Goal: Task Accomplishment & Management: Manage account settings

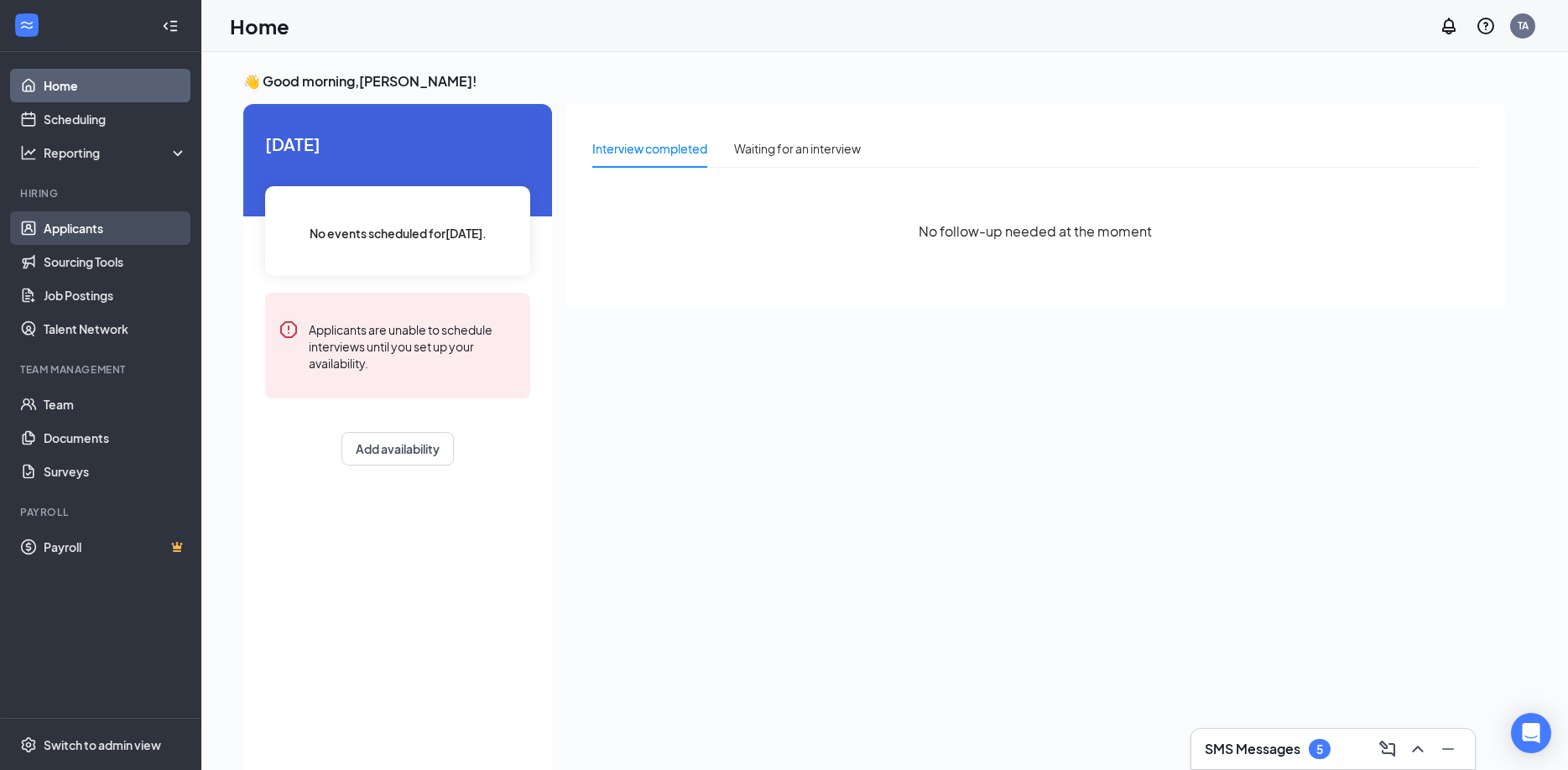
click at [92, 234] on link "Applicants" at bounding box center [115, 228] width 144 height 34
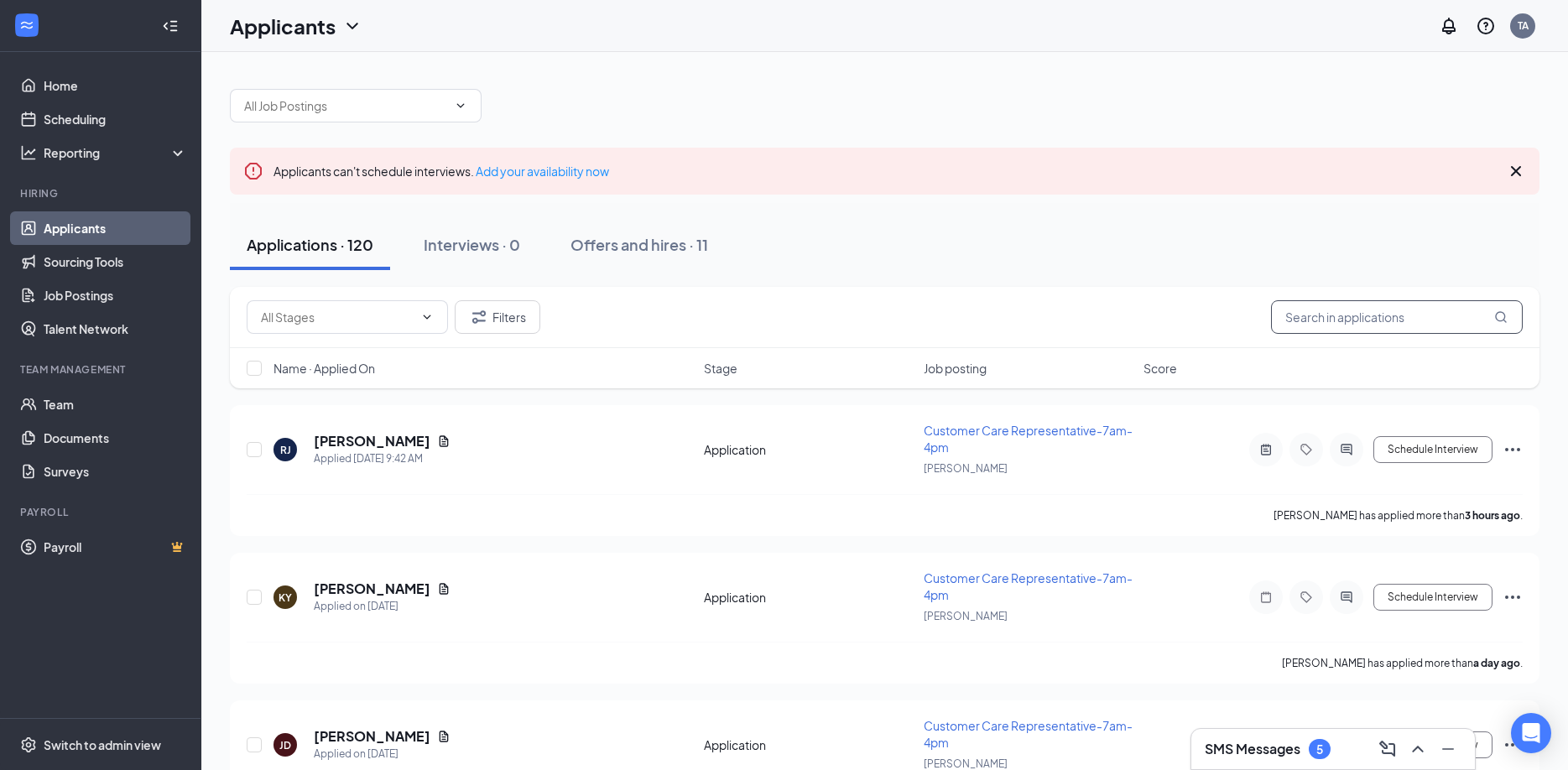
click at [1420, 320] on input "text" at bounding box center [1396, 316] width 252 height 34
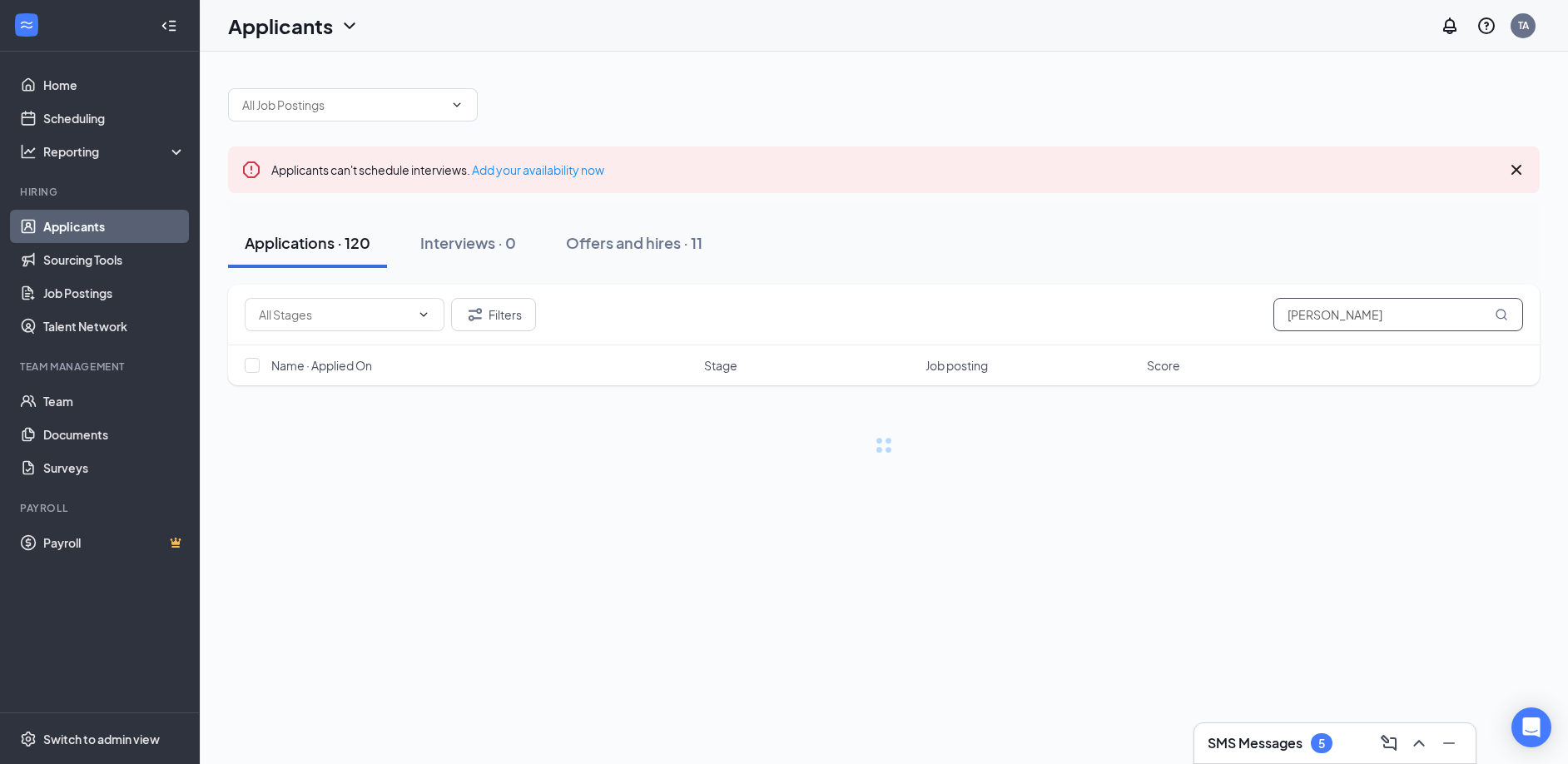
type input "[PERSON_NAME]"
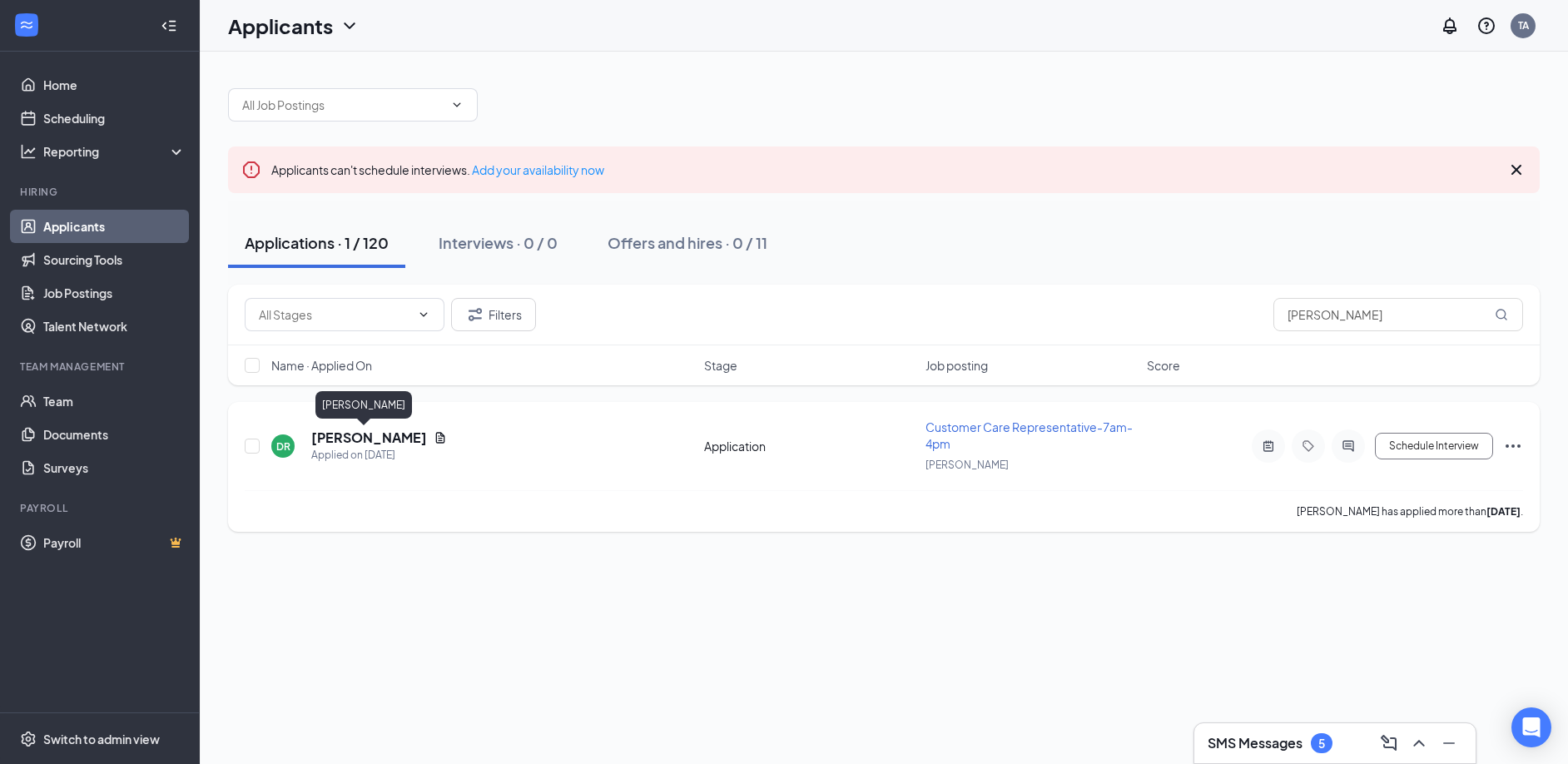
click at [374, 441] on h5 "[PERSON_NAME]" at bounding box center [369, 438] width 116 height 18
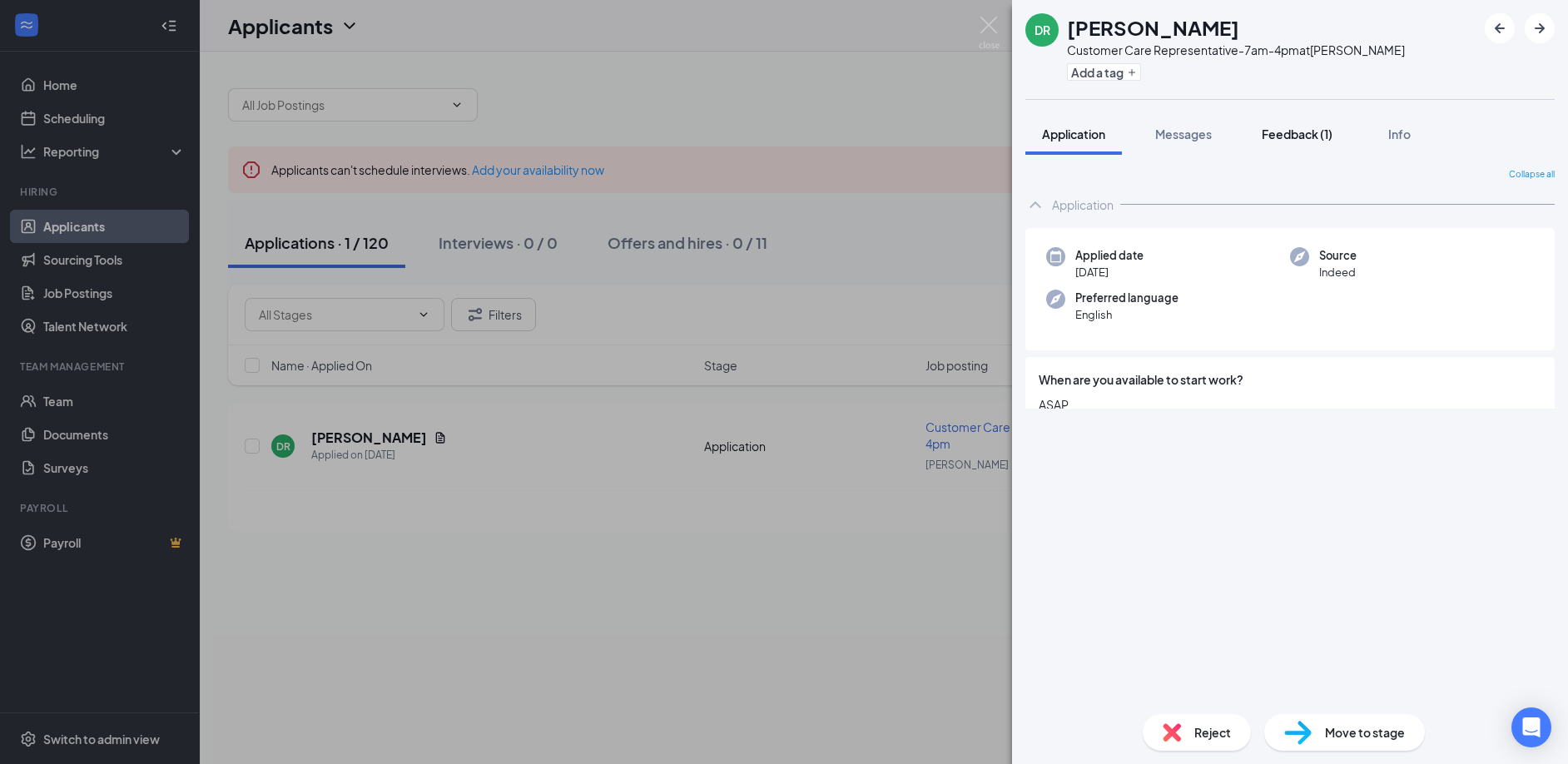
click at [1298, 130] on span "Feedback (1)" at bounding box center [1297, 134] width 71 height 15
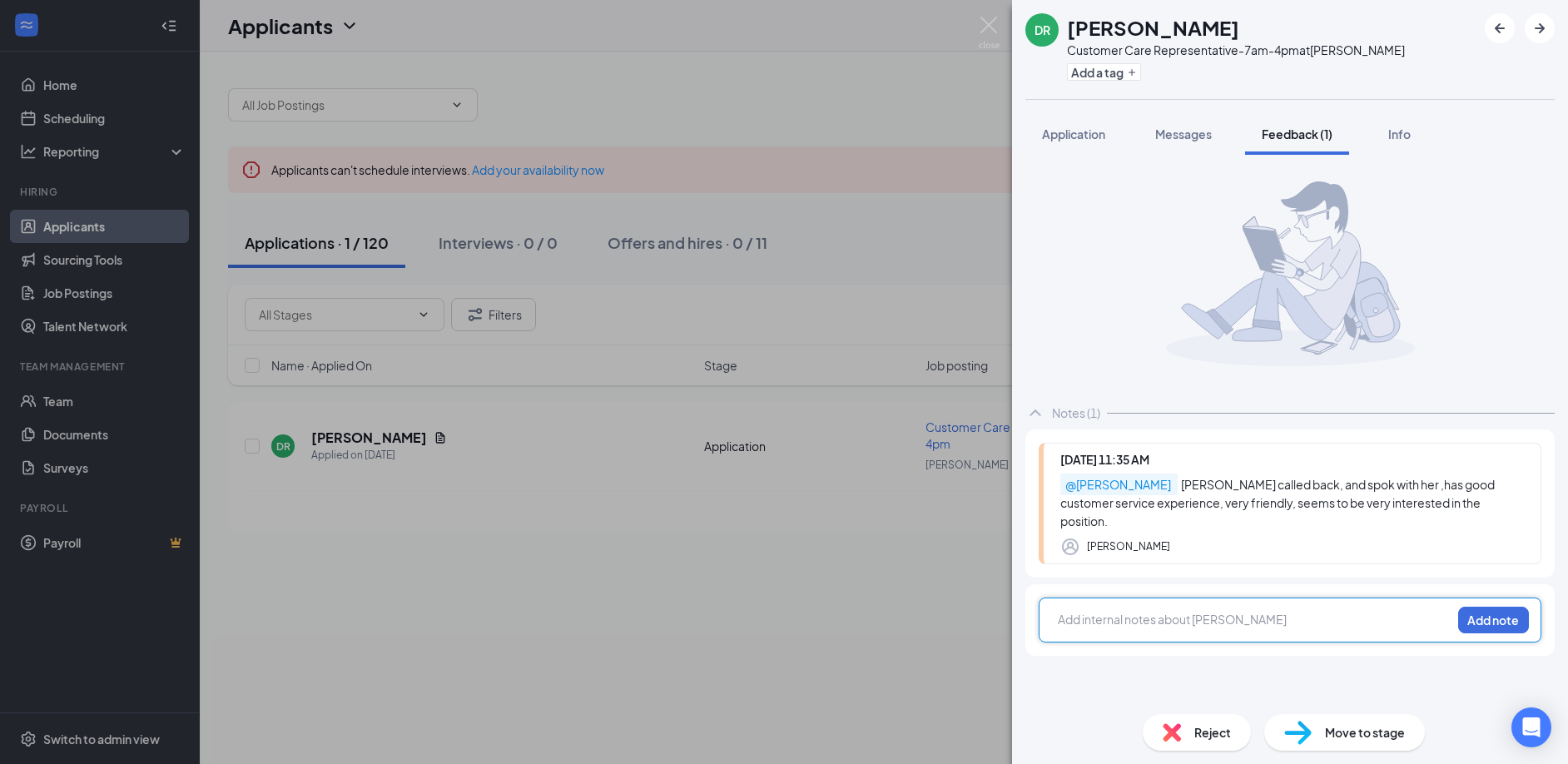
click at [1233, 611] on div at bounding box center [1255, 619] width 392 height 17
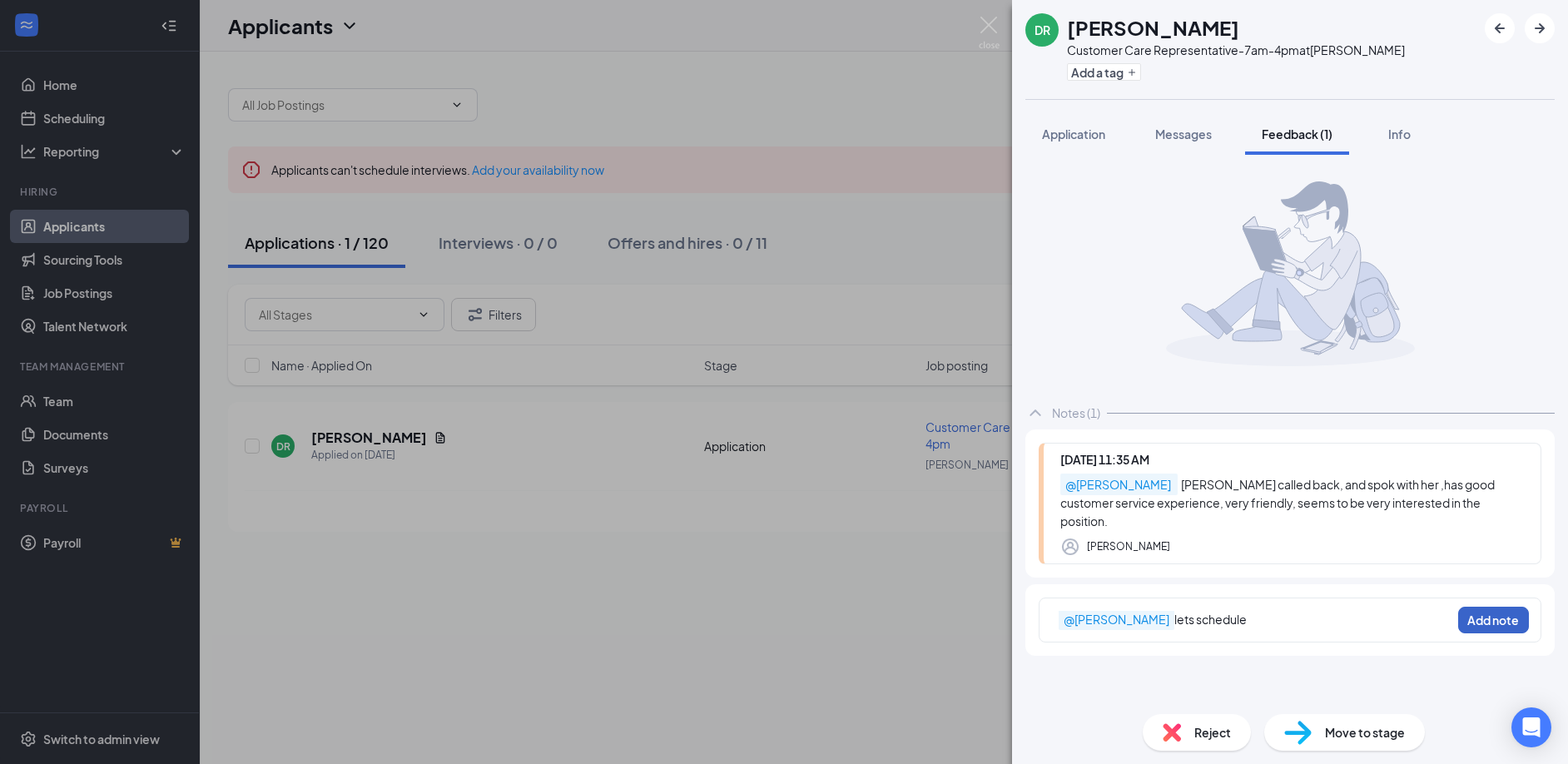
click at [1470, 607] on button "Add note" at bounding box center [1493, 620] width 71 height 27
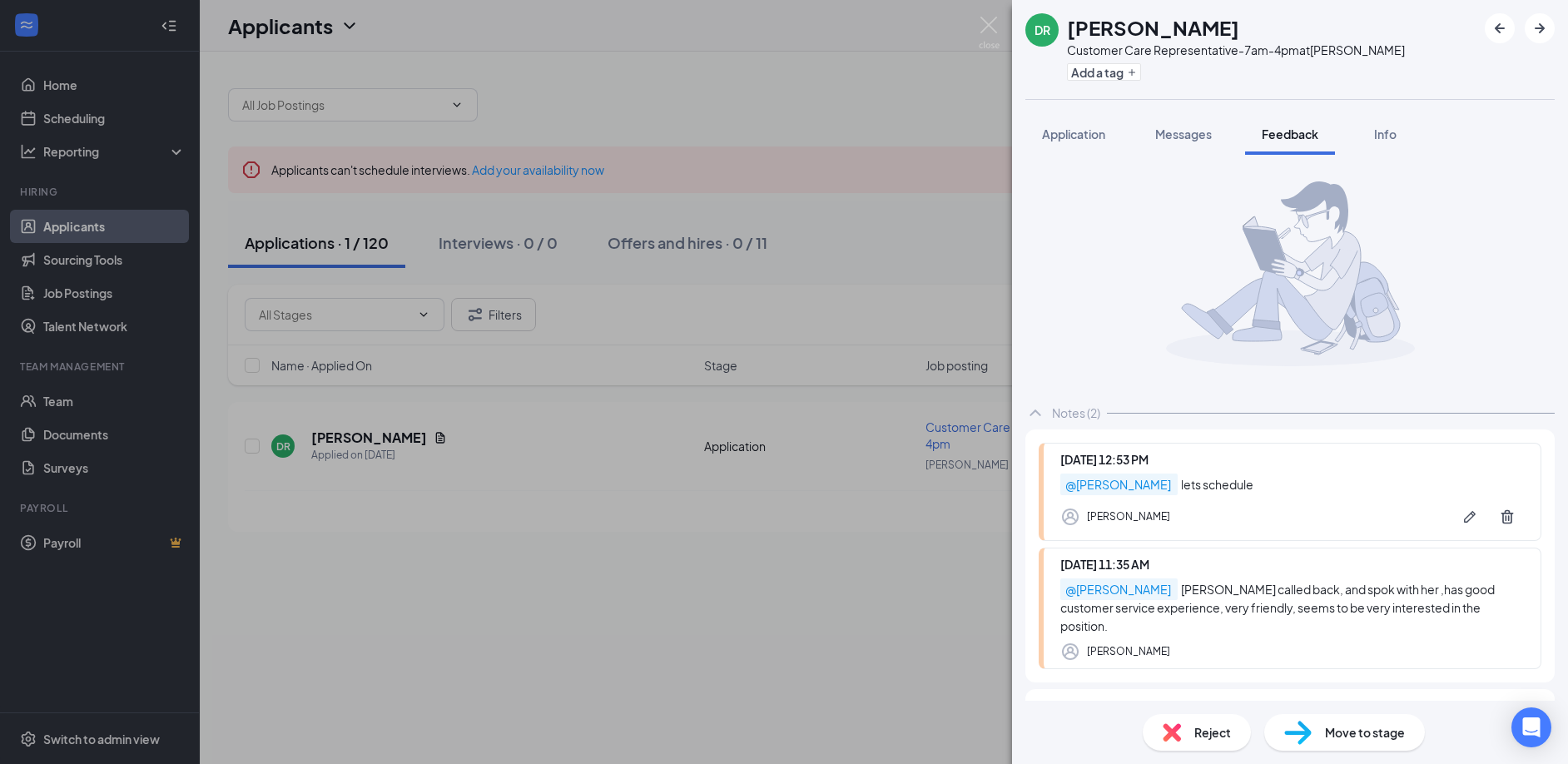
drag, startPoint x: 975, startPoint y: 33, endPoint x: 991, endPoint y: 27, distance: 17.1
click at [975, 33] on div "[PERSON_NAME] Customer Care Representative-7am-4pm at [GEOGRAPHIC_DATA] Add a t…" at bounding box center [784, 382] width 1568 height 764
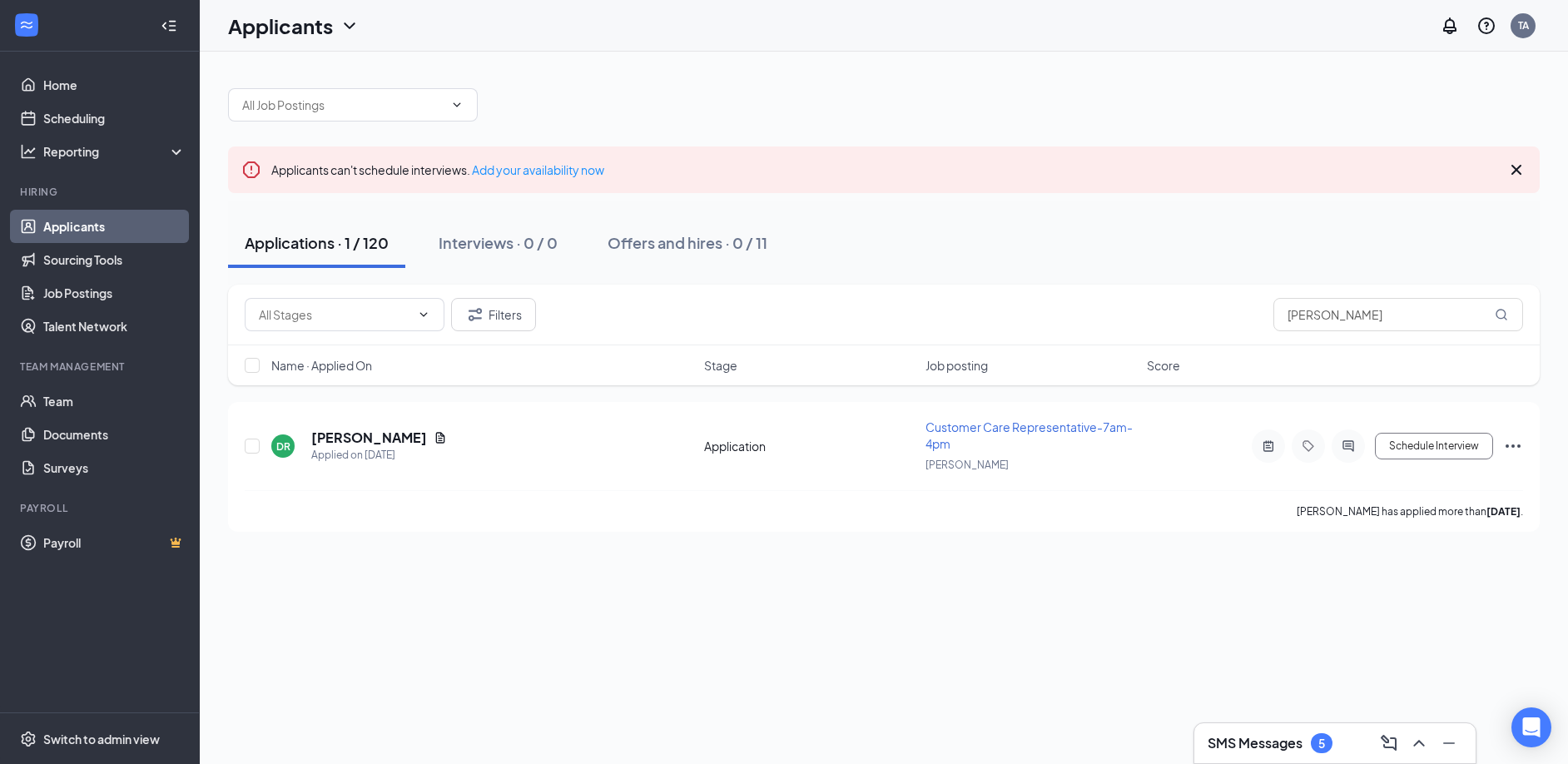
click at [991, 27] on div "Applicants TA" at bounding box center [884, 26] width 1368 height 52
